Goal: Transaction & Acquisition: Purchase product/service

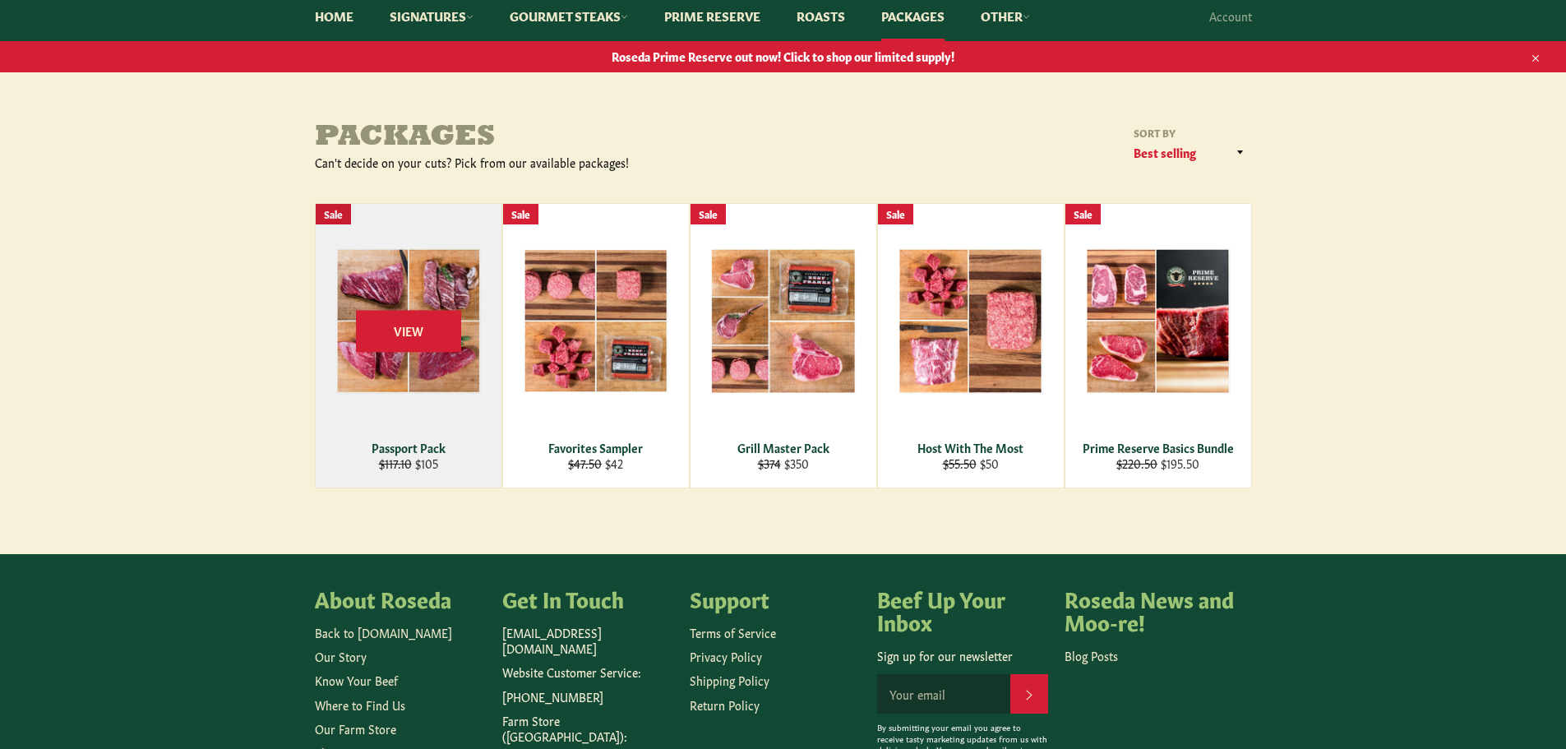
scroll to position [164, 0]
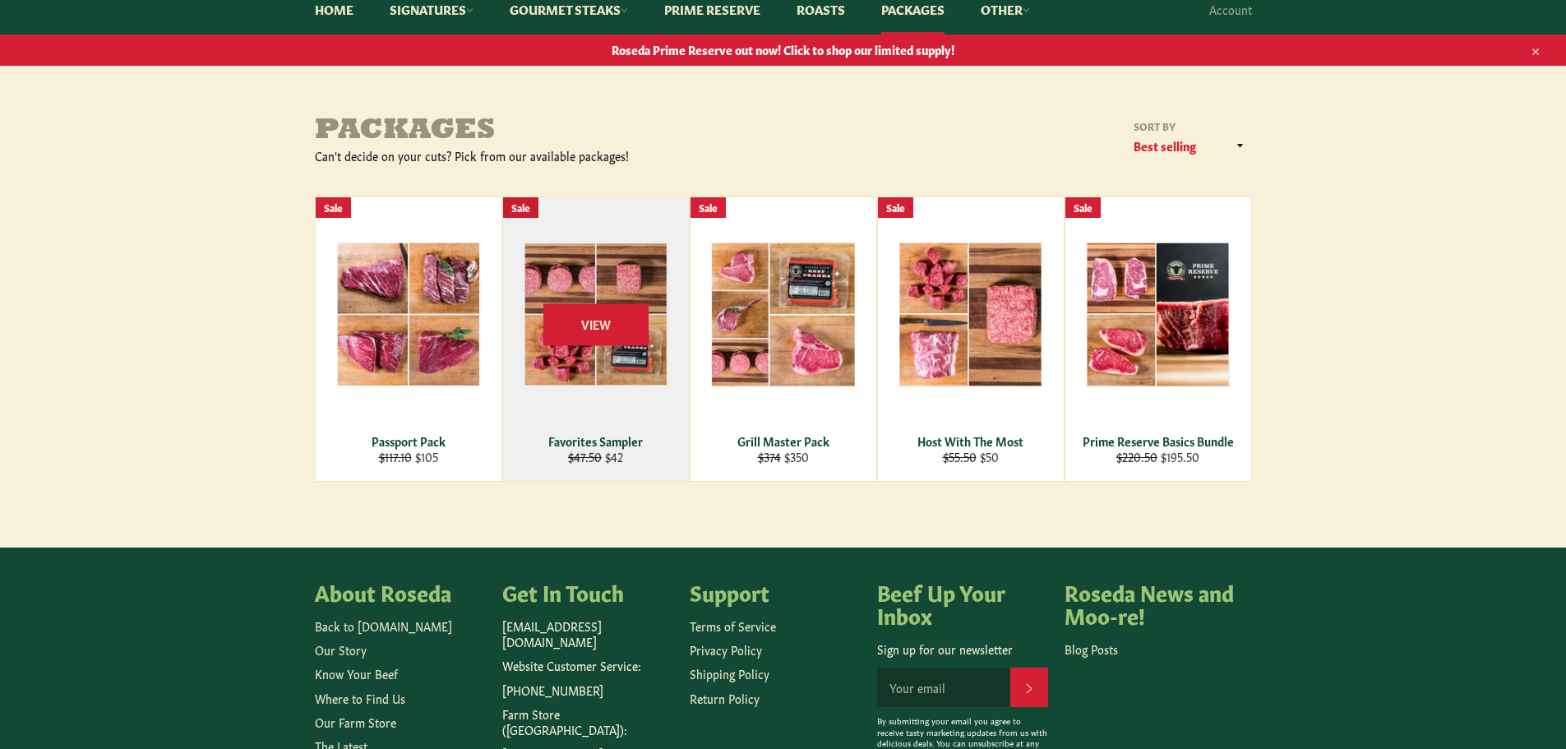
click at [612, 386] on div "View" at bounding box center [596, 339] width 186 height 284
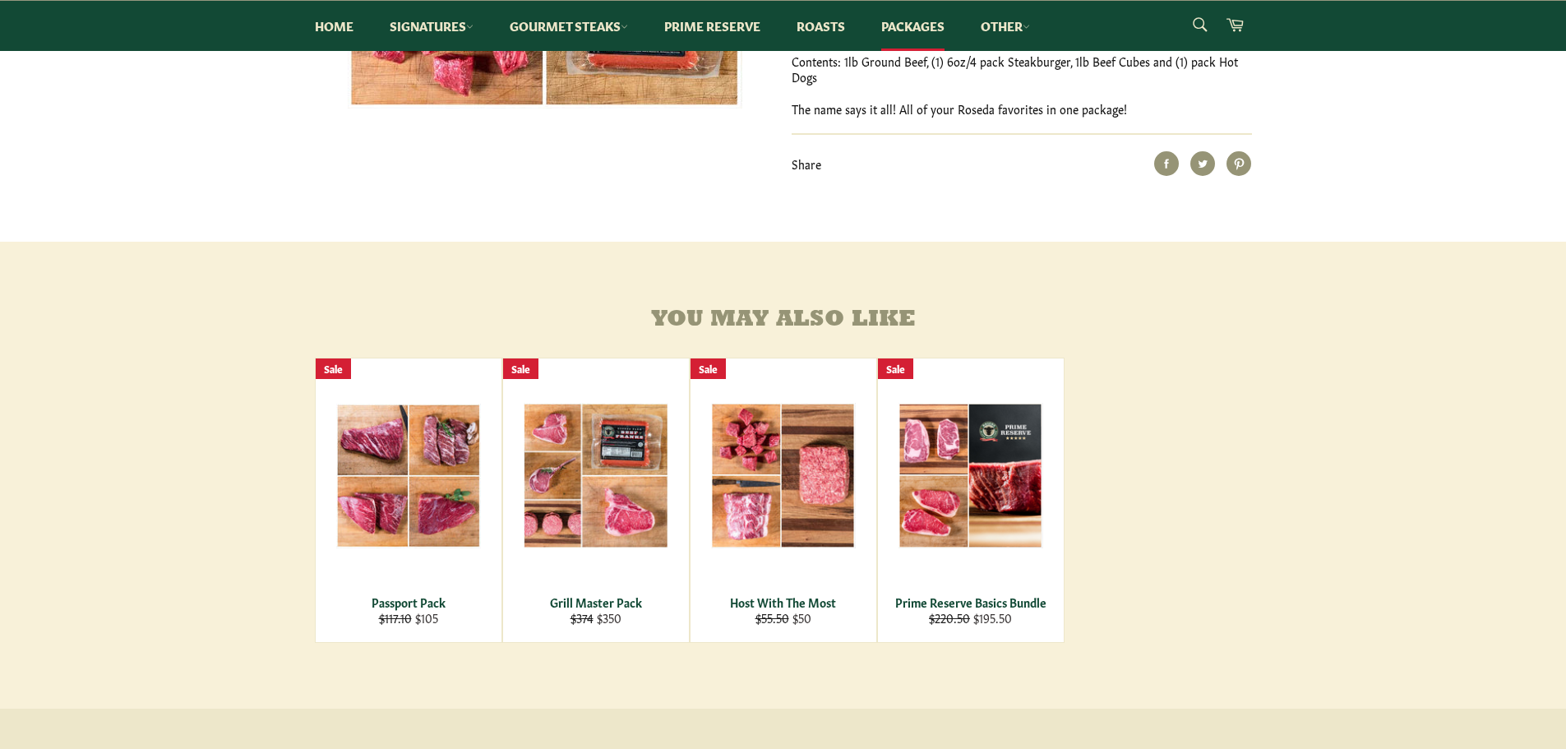
scroll to position [575, 0]
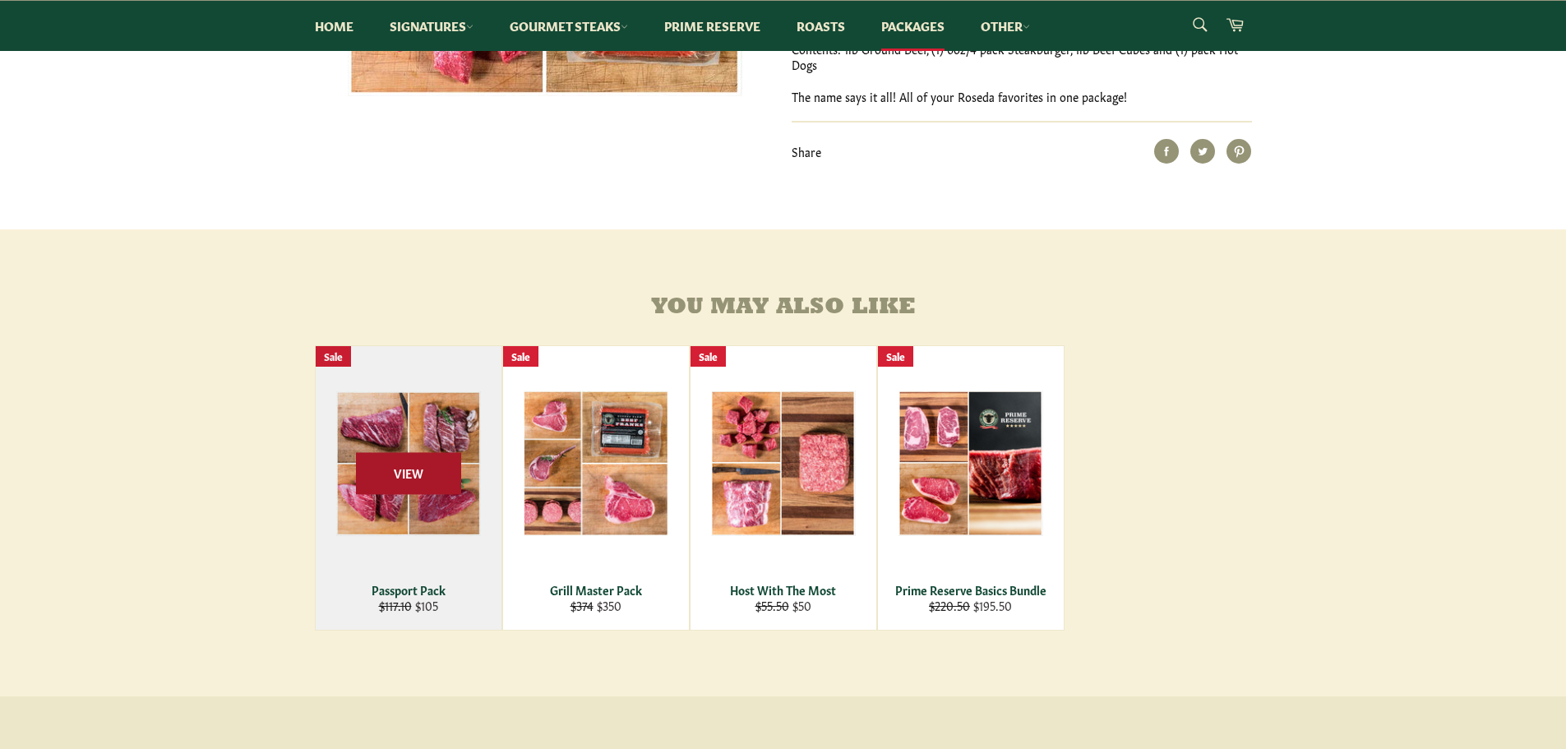
click at [368, 484] on span "View" at bounding box center [408, 473] width 105 height 42
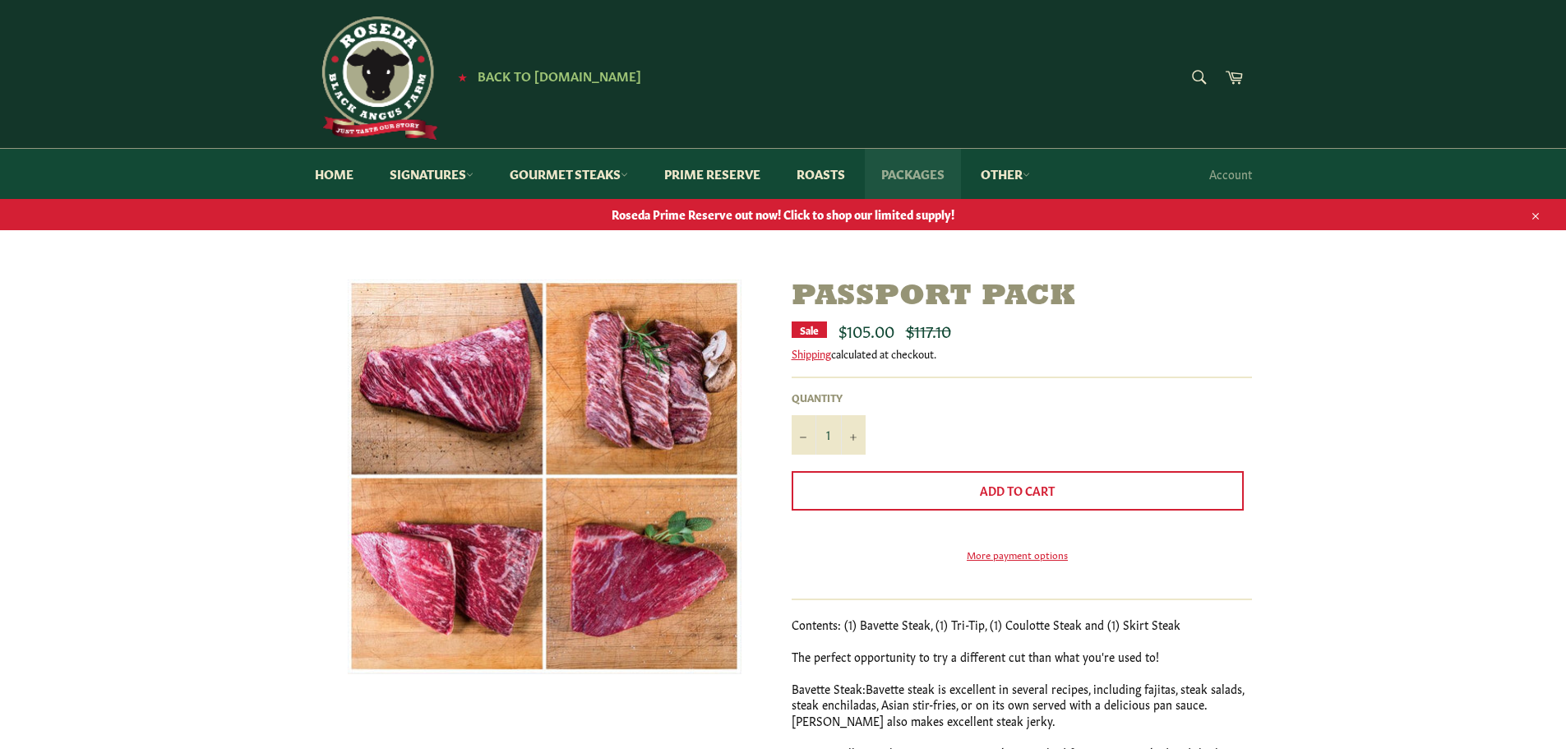
click at [924, 173] on link "Packages" at bounding box center [913, 174] width 96 height 50
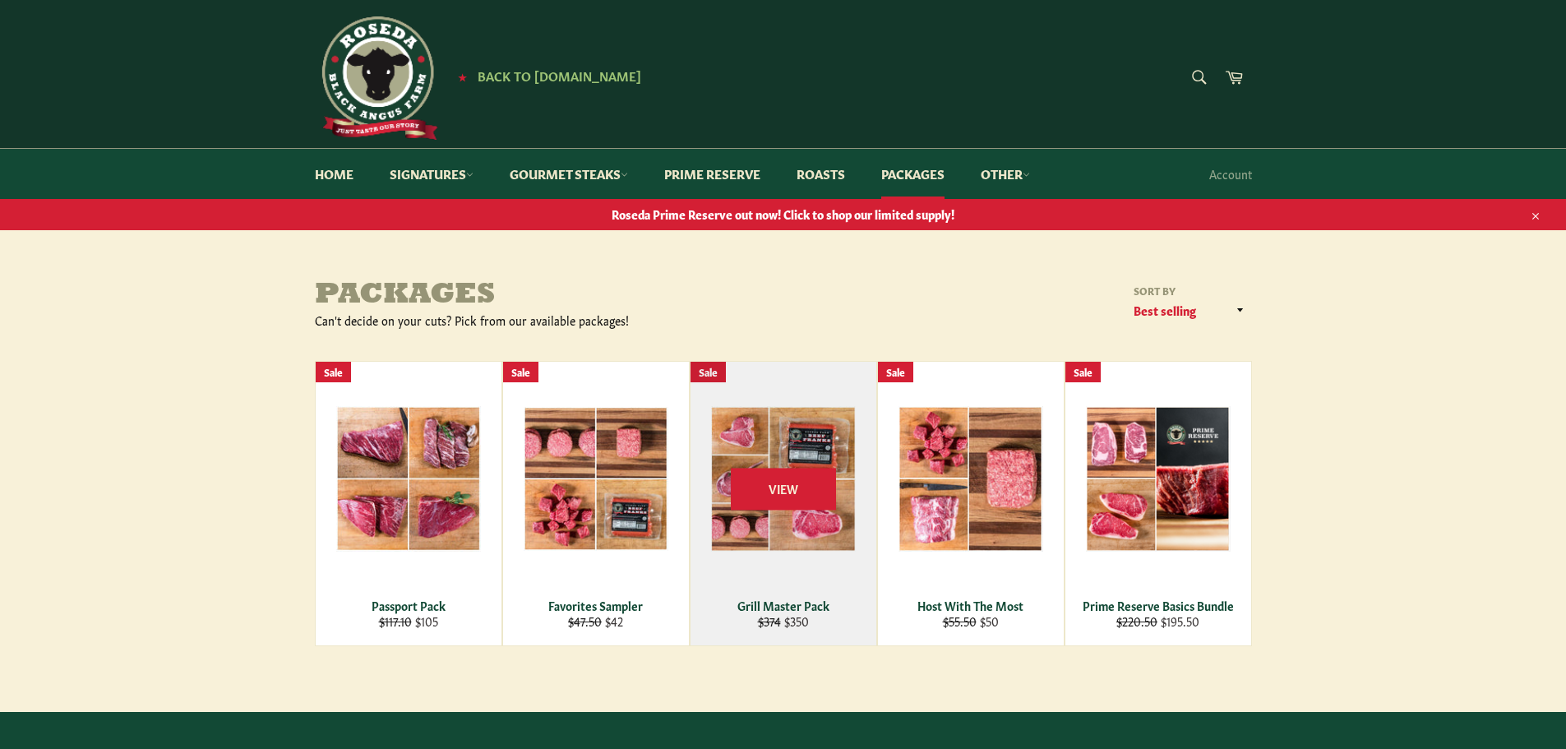
click at [811, 534] on div "View" at bounding box center [783, 504] width 186 height 284
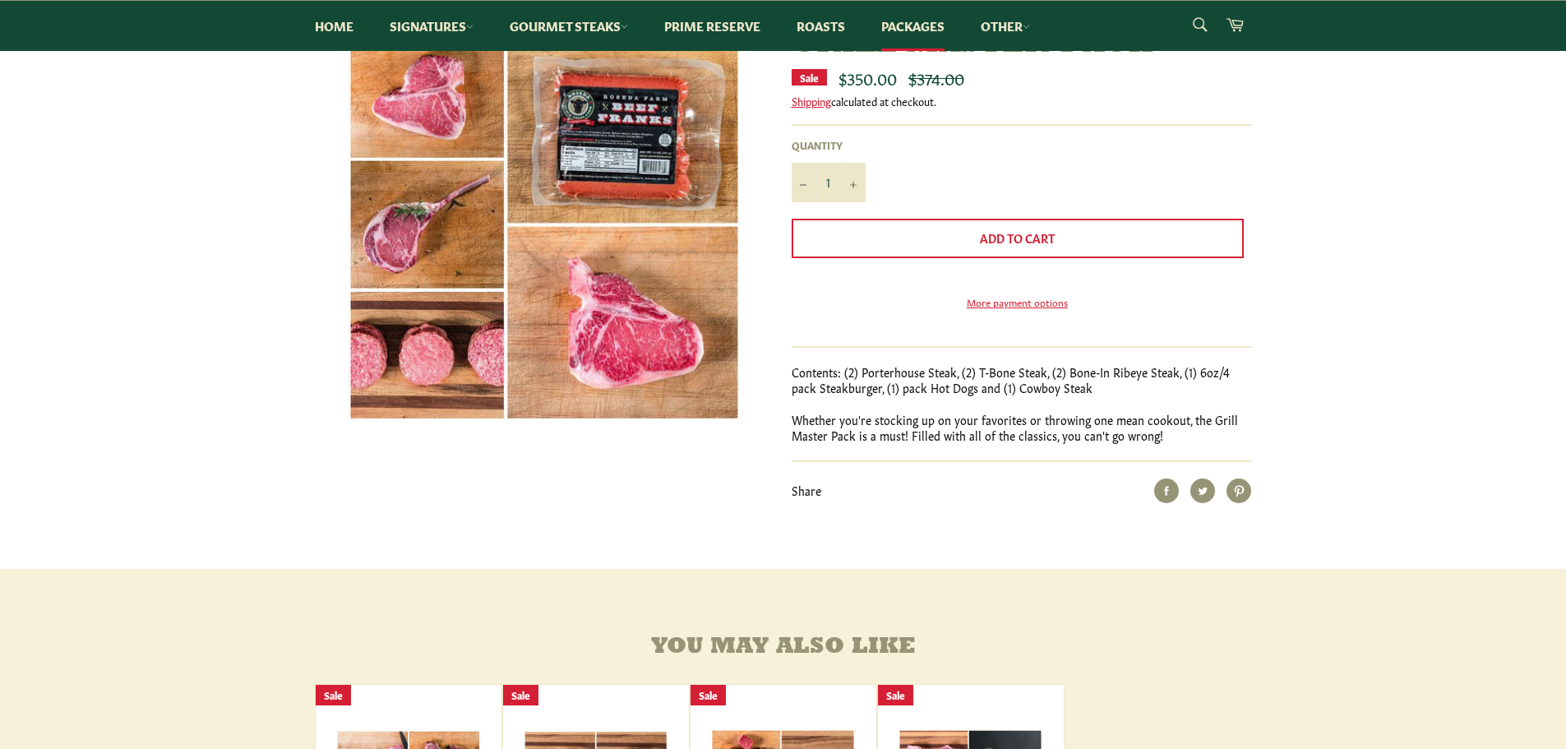
scroll to position [247, 0]
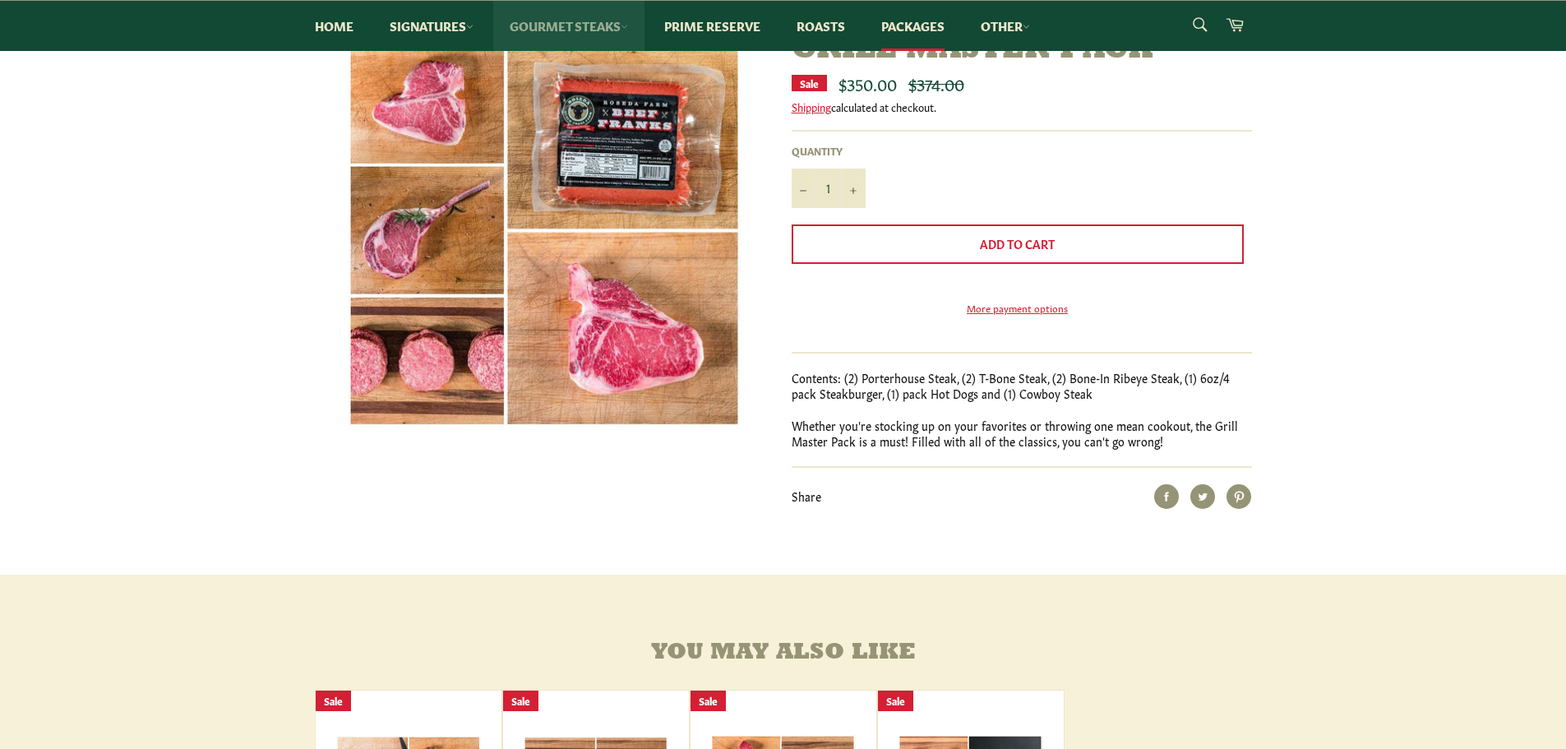
click at [621, 26] on link "Gourmet Steaks" at bounding box center [568, 26] width 151 height 50
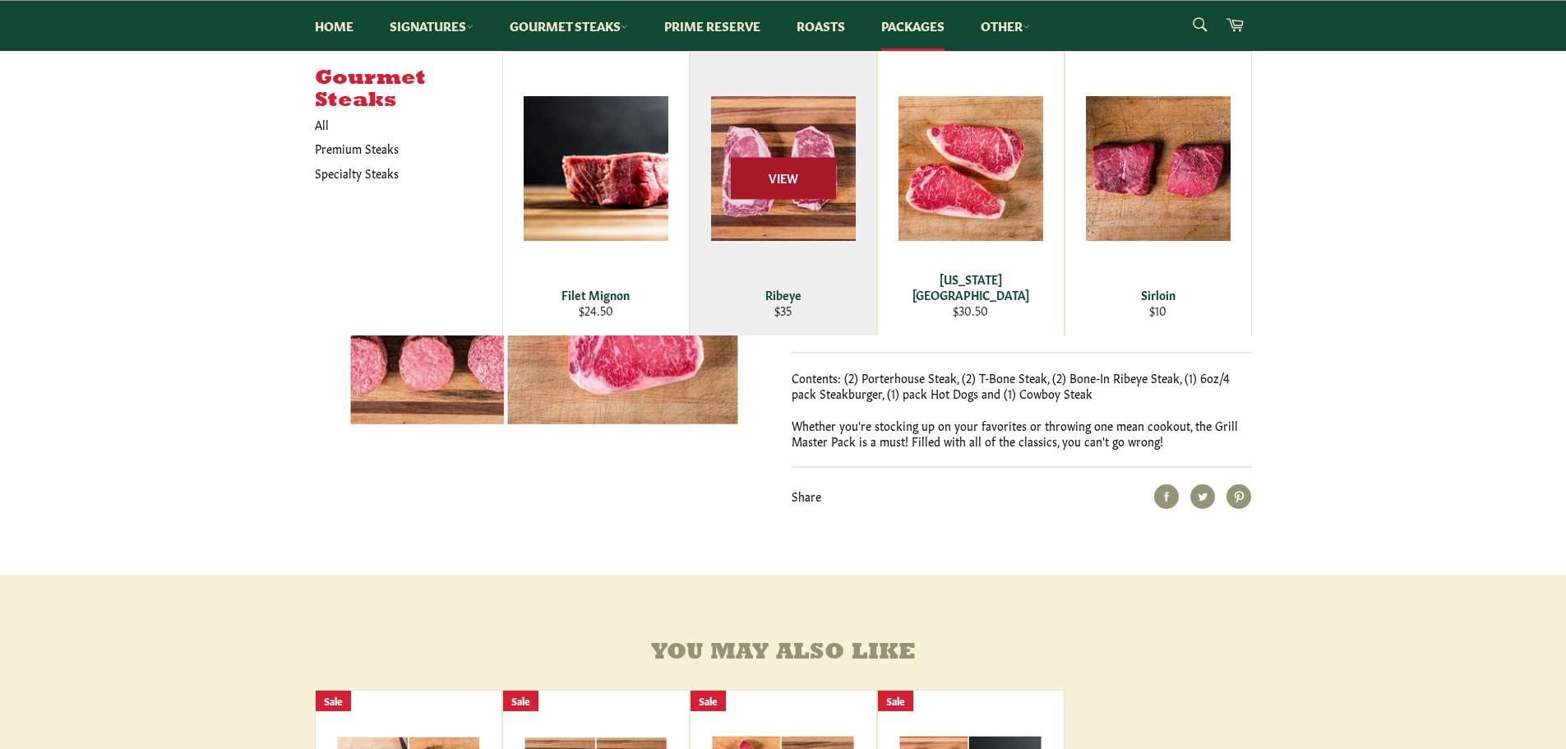
click at [793, 170] on span "View" at bounding box center [783, 179] width 105 height 42
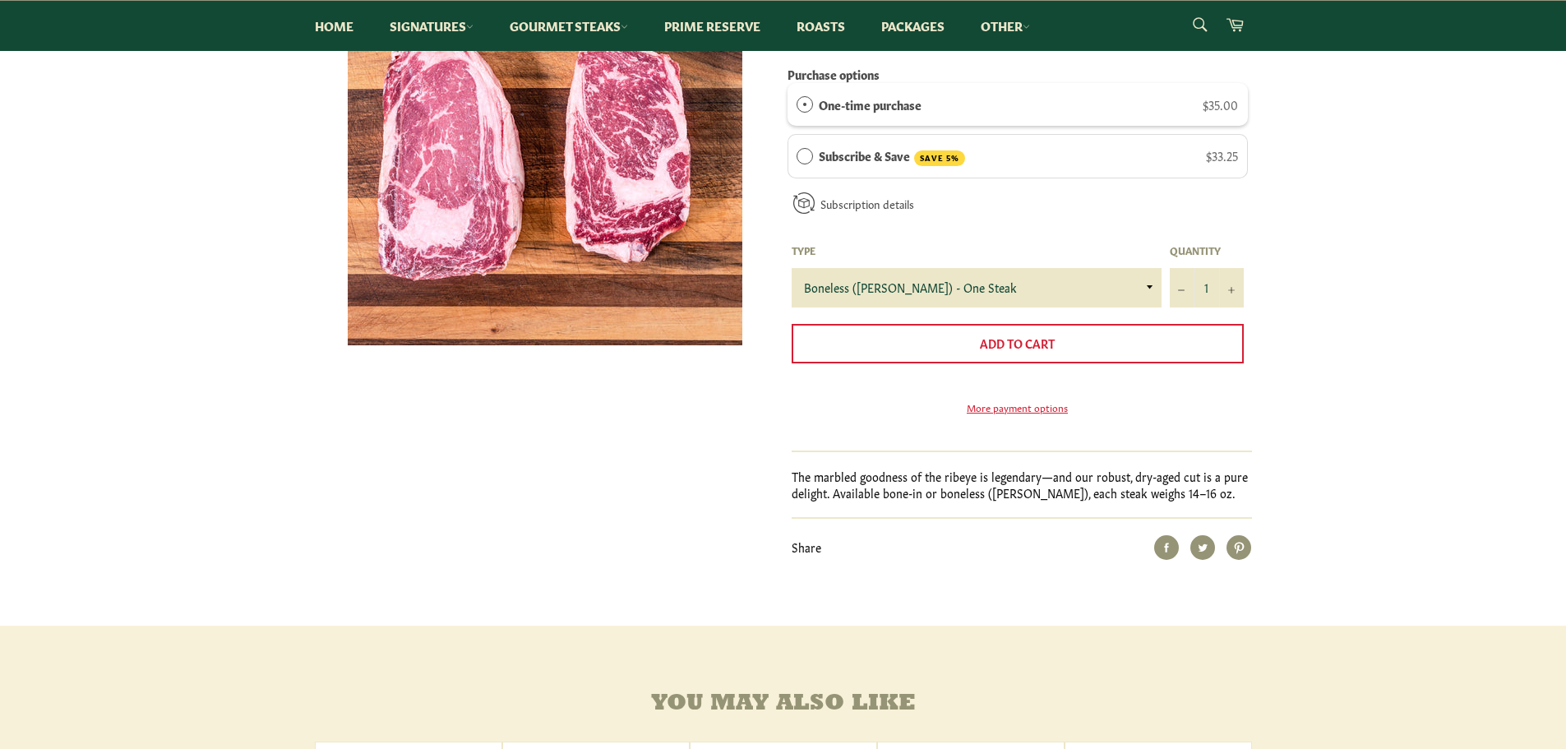
scroll to position [247, 0]
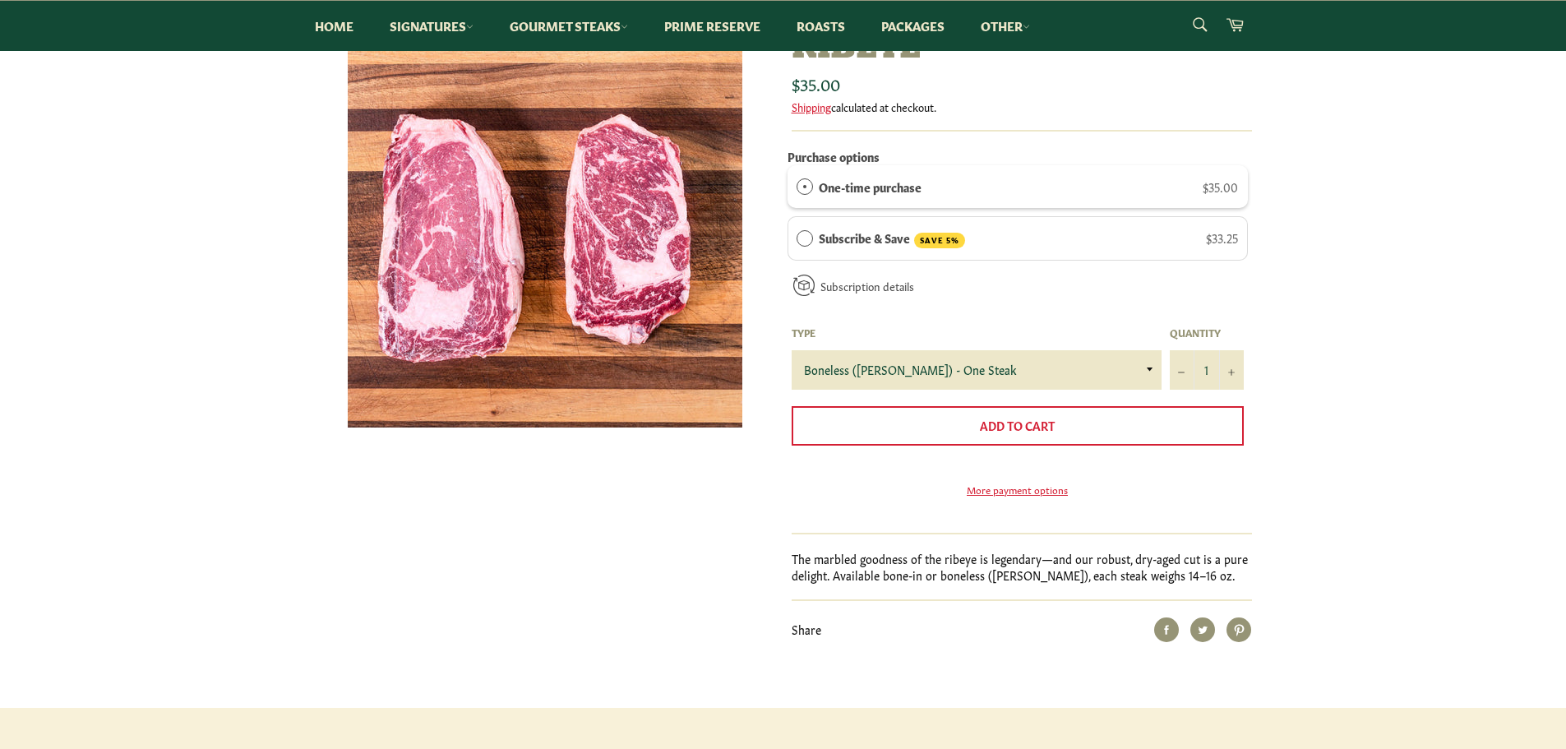
click at [807, 243] on span "Subscribe & Save" at bounding box center [805, 238] width 16 height 16
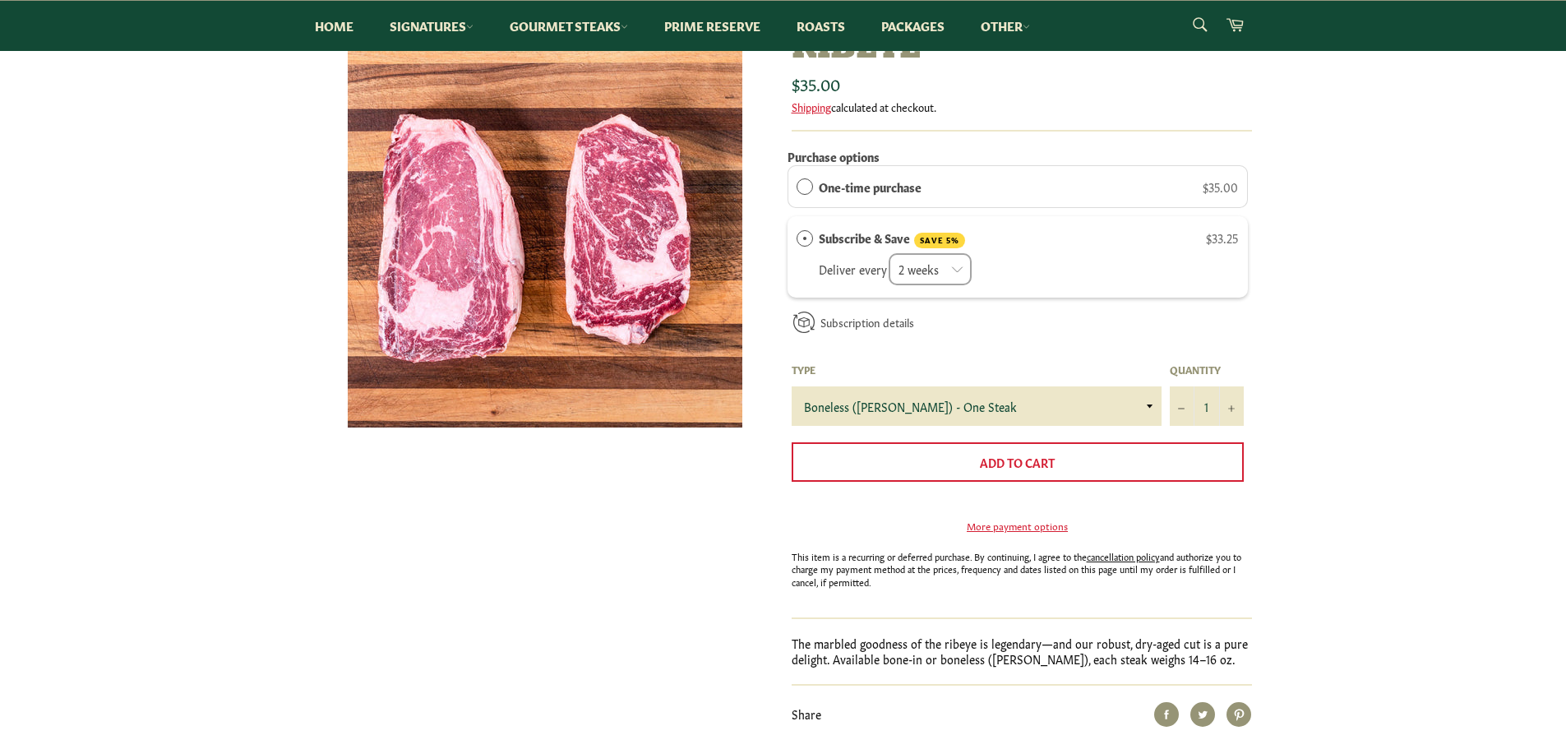
click at [1060, 263] on div "Deliver every 2 weeks month 2 weeks" at bounding box center [1028, 266] width 419 height 36
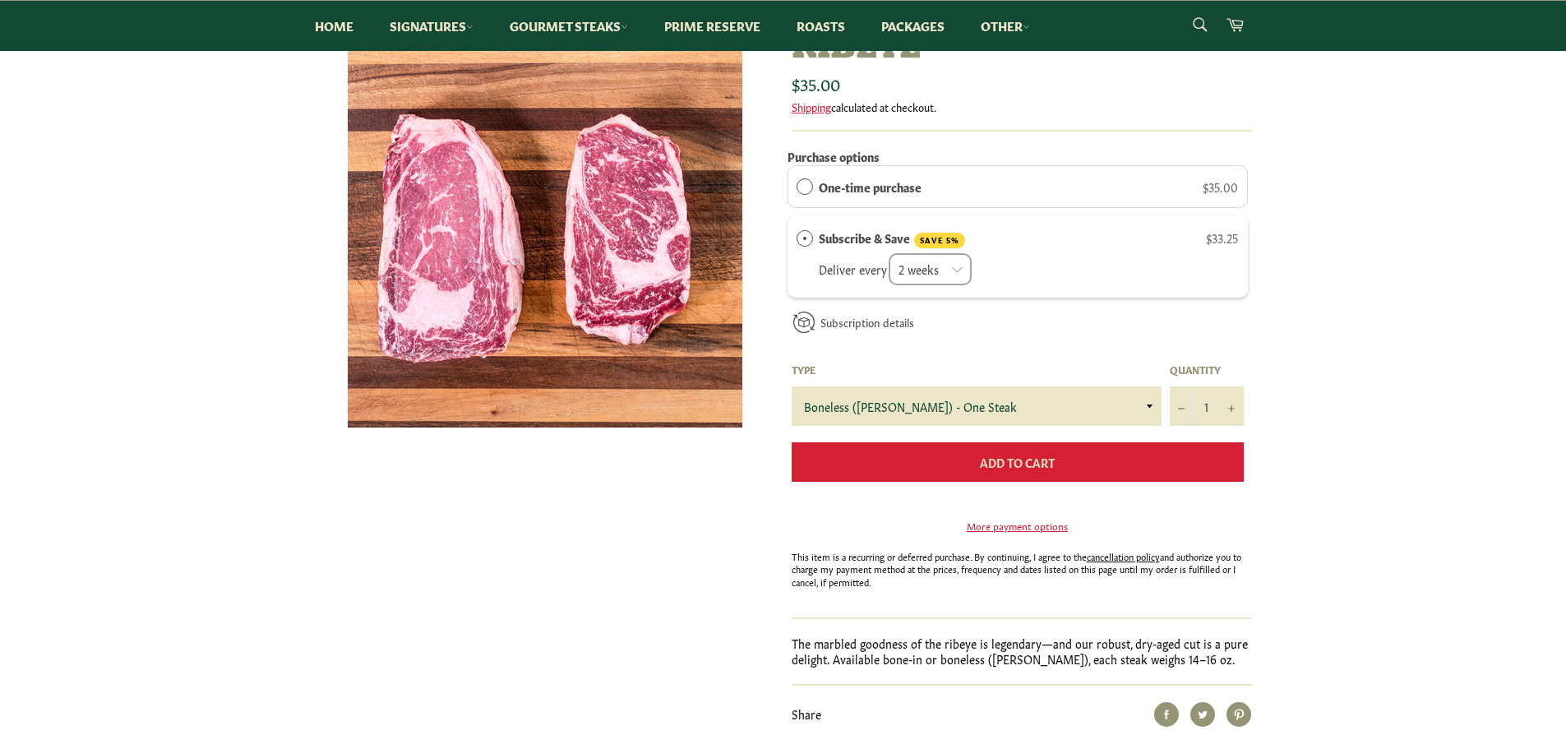
click at [1038, 459] on span "Add to Cart" at bounding box center [1017, 462] width 75 height 16
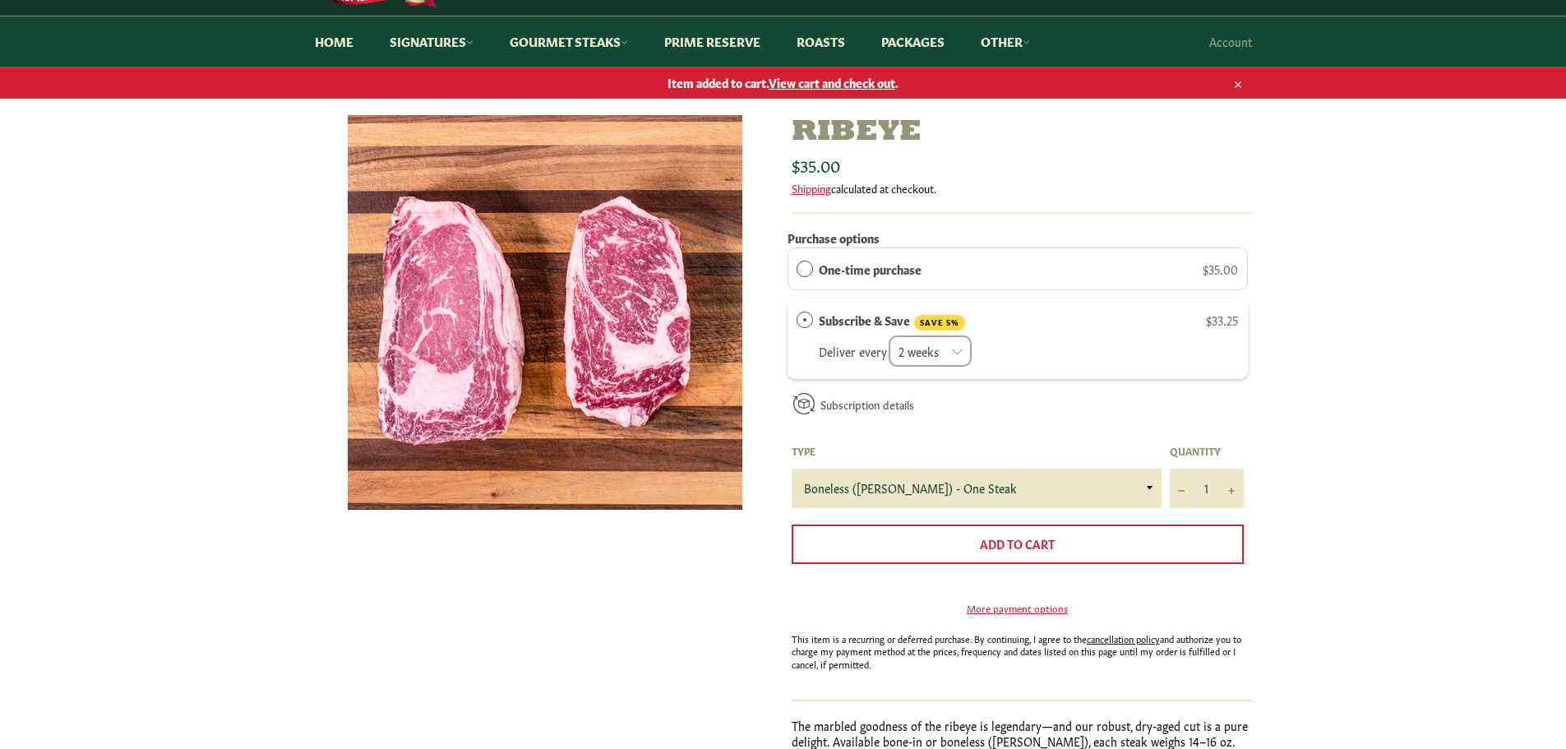
scroll to position [164, 0]
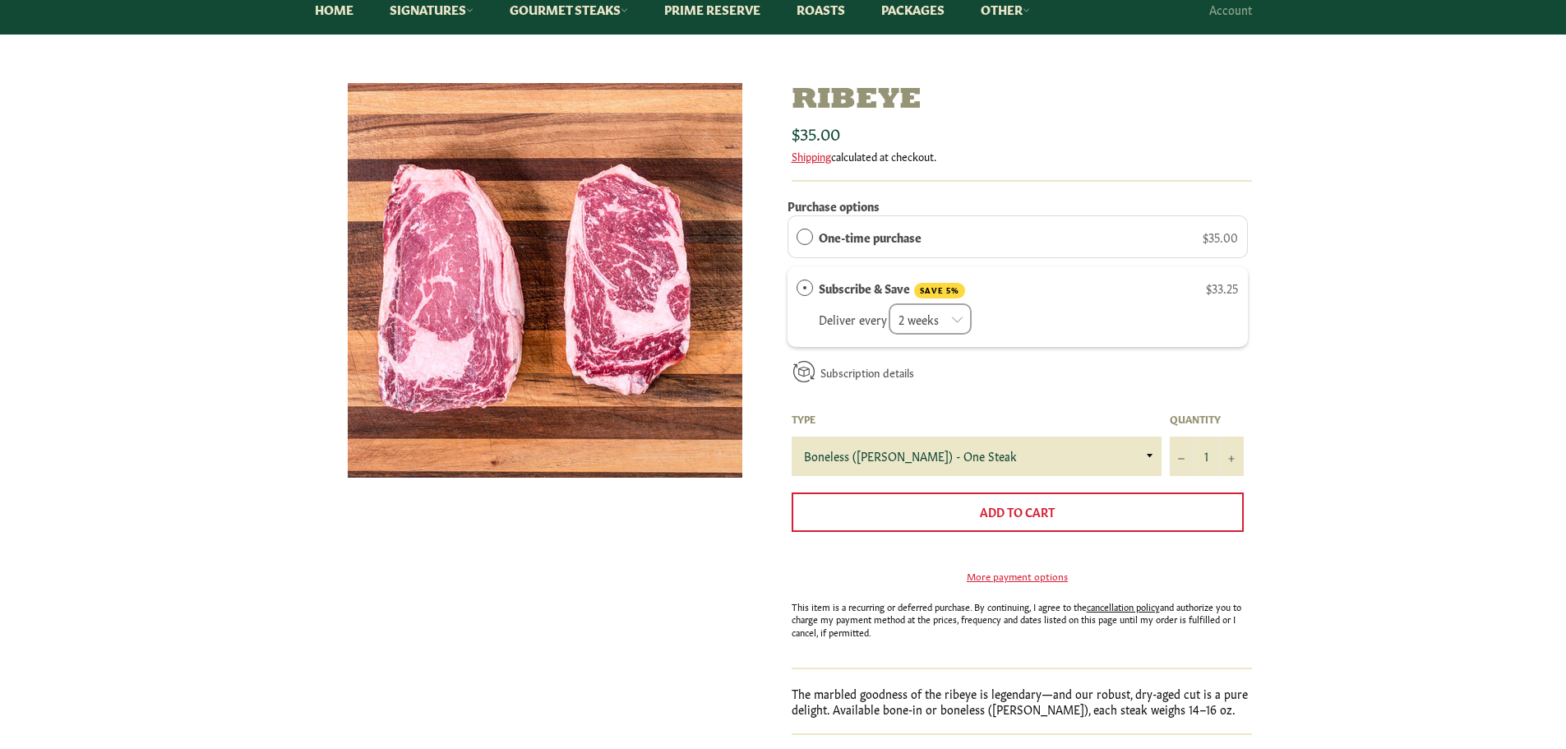
click at [795, 556] on shopify-google-pay-button at bounding box center [793, 547] width 3 height 16
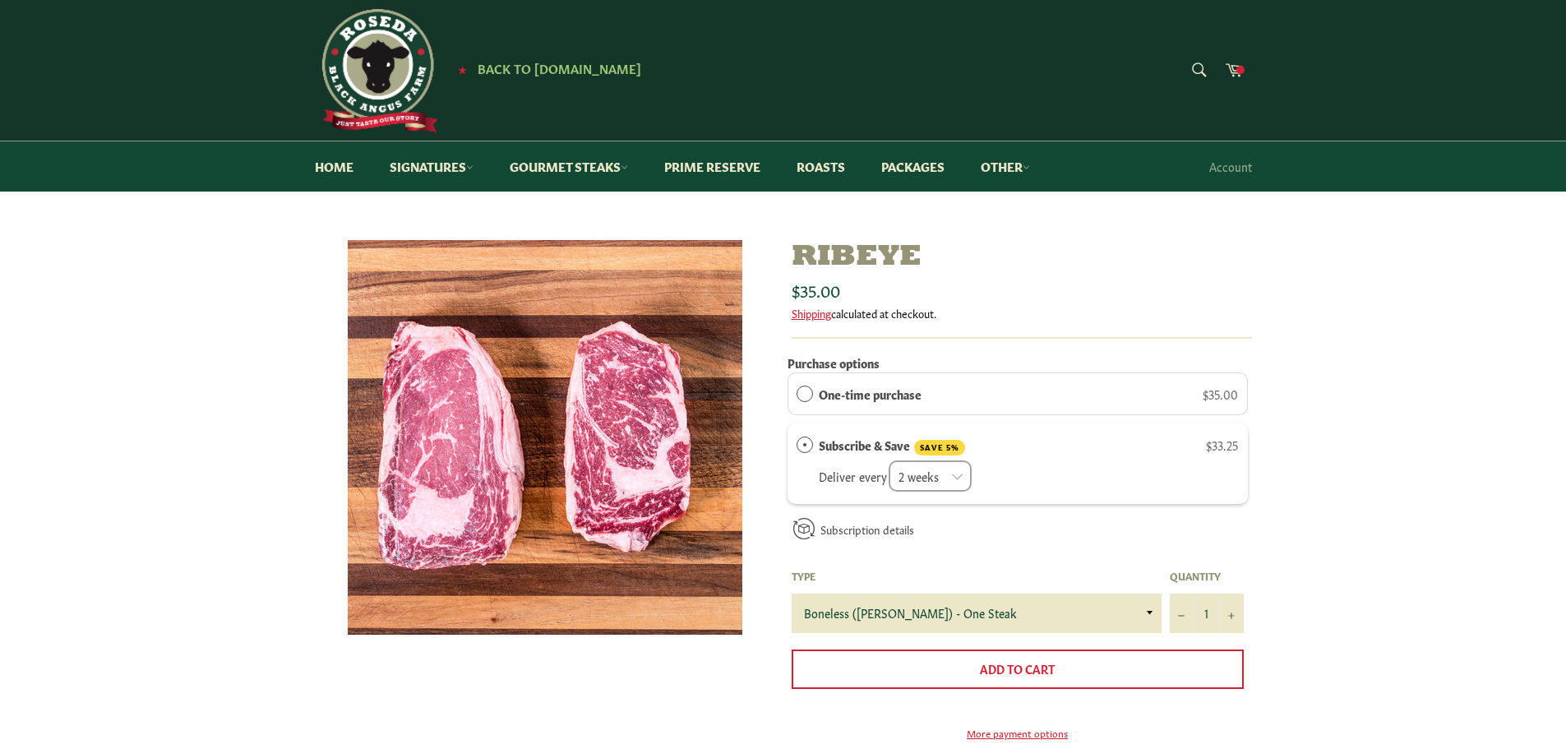
scroll to position [0, 0]
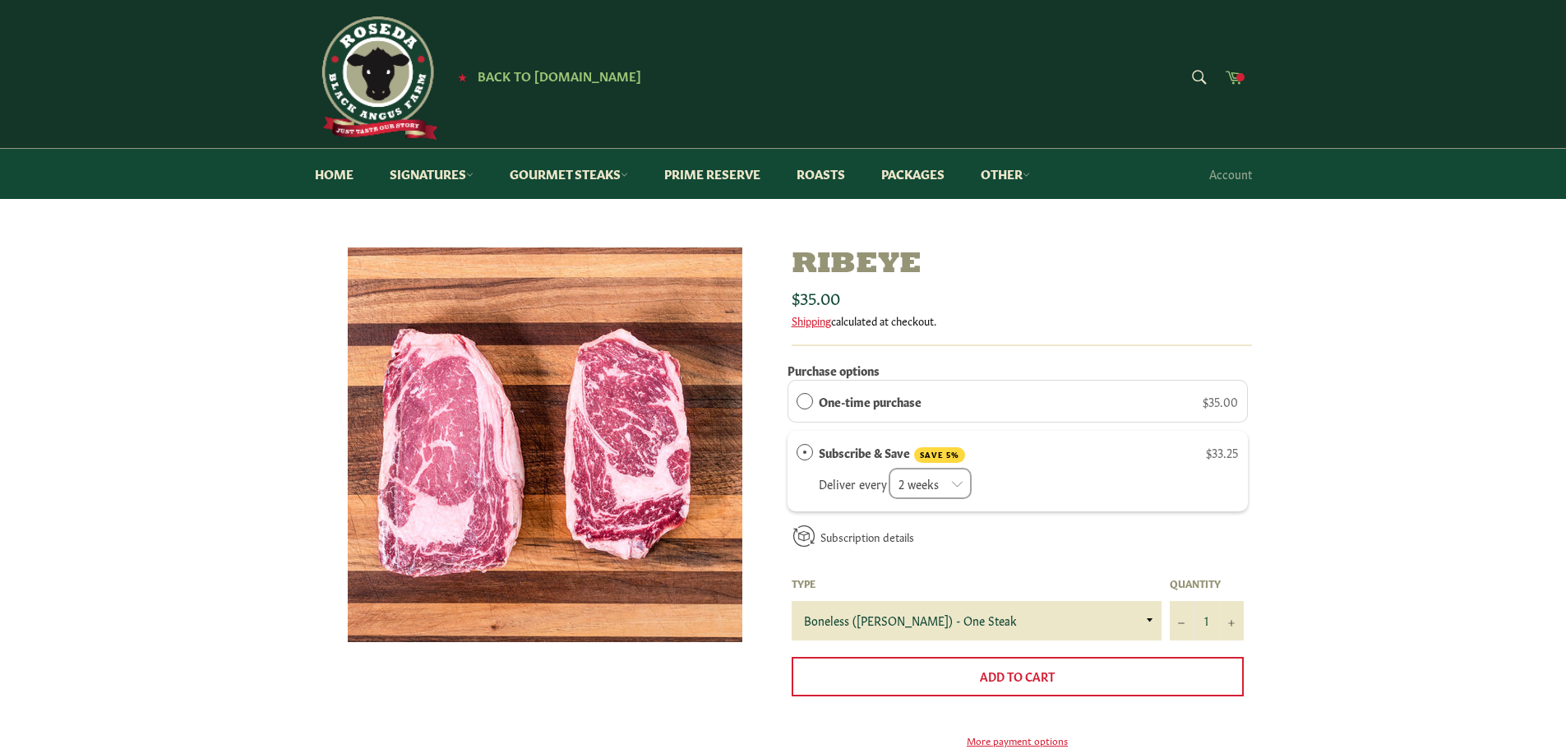
click at [1238, 76] on span at bounding box center [1240, 77] width 8 height 8
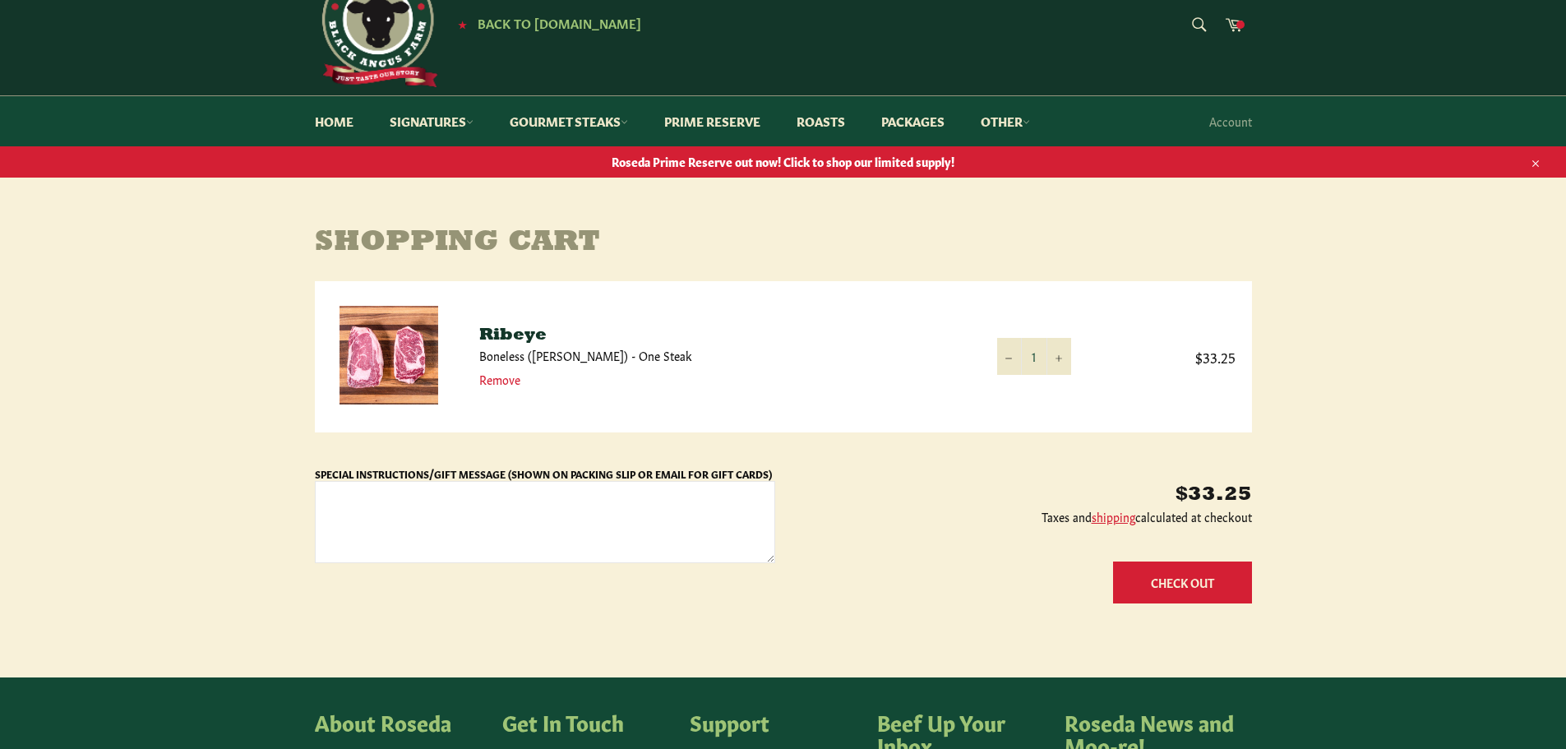
scroll to position [82, 0]
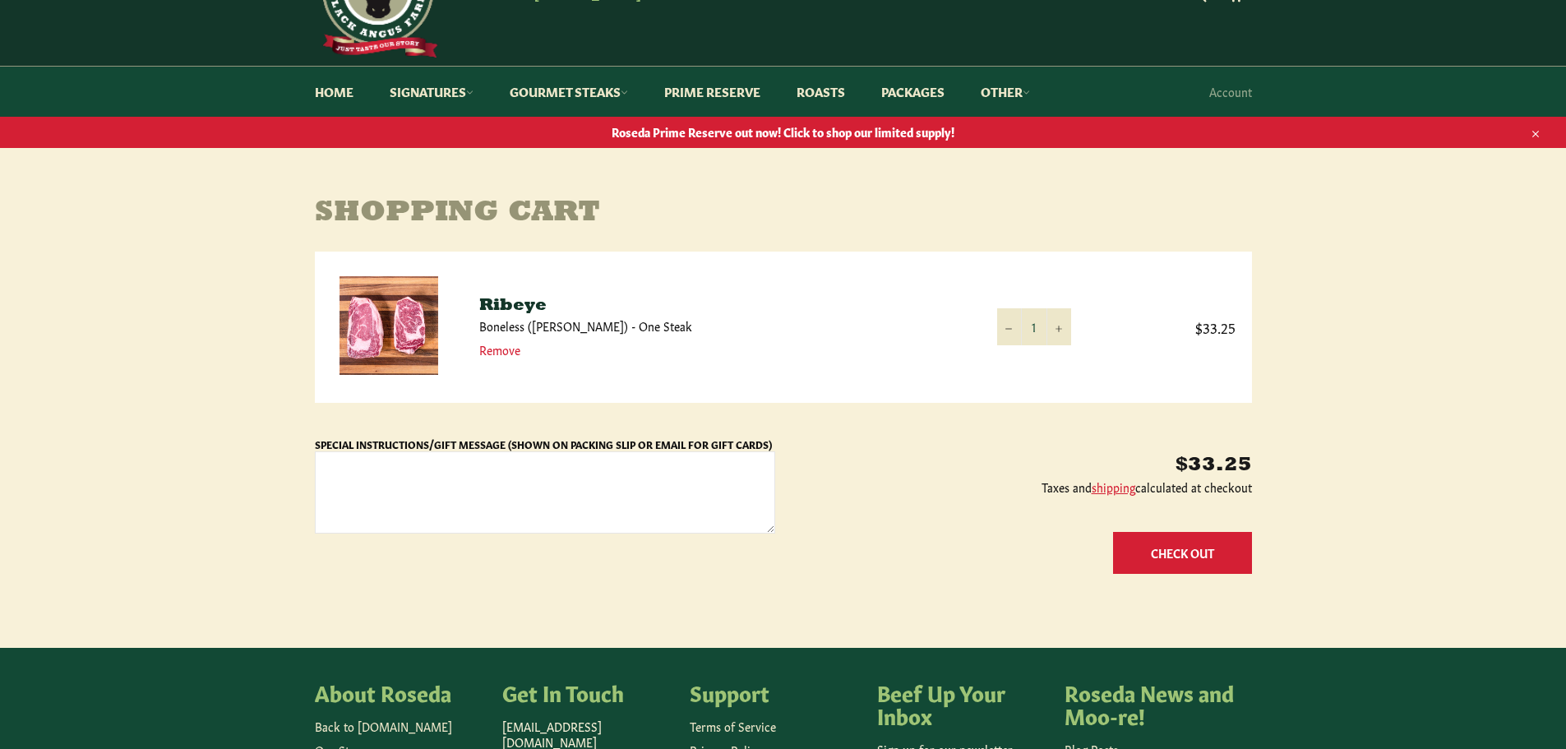
click at [1215, 550] on button "Check Out" at bounding box center [1182, 553] width 139 height 42
